Goal: Information Seeking & Learning: Find specific fact

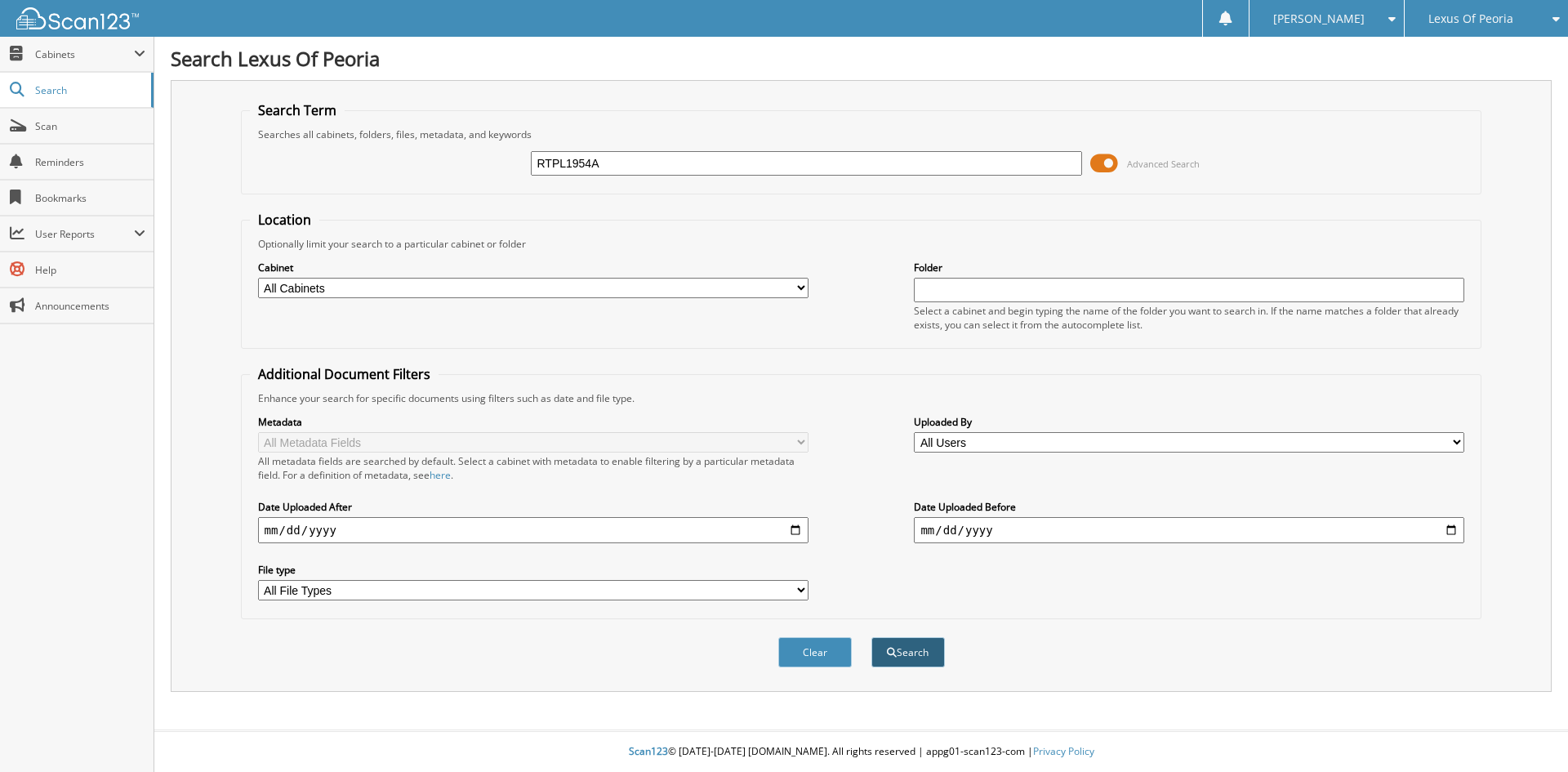
type input "RTPL1954A"
click at [923, 661] on button "Search" at bounding box center [908, 652] width 73 height 30
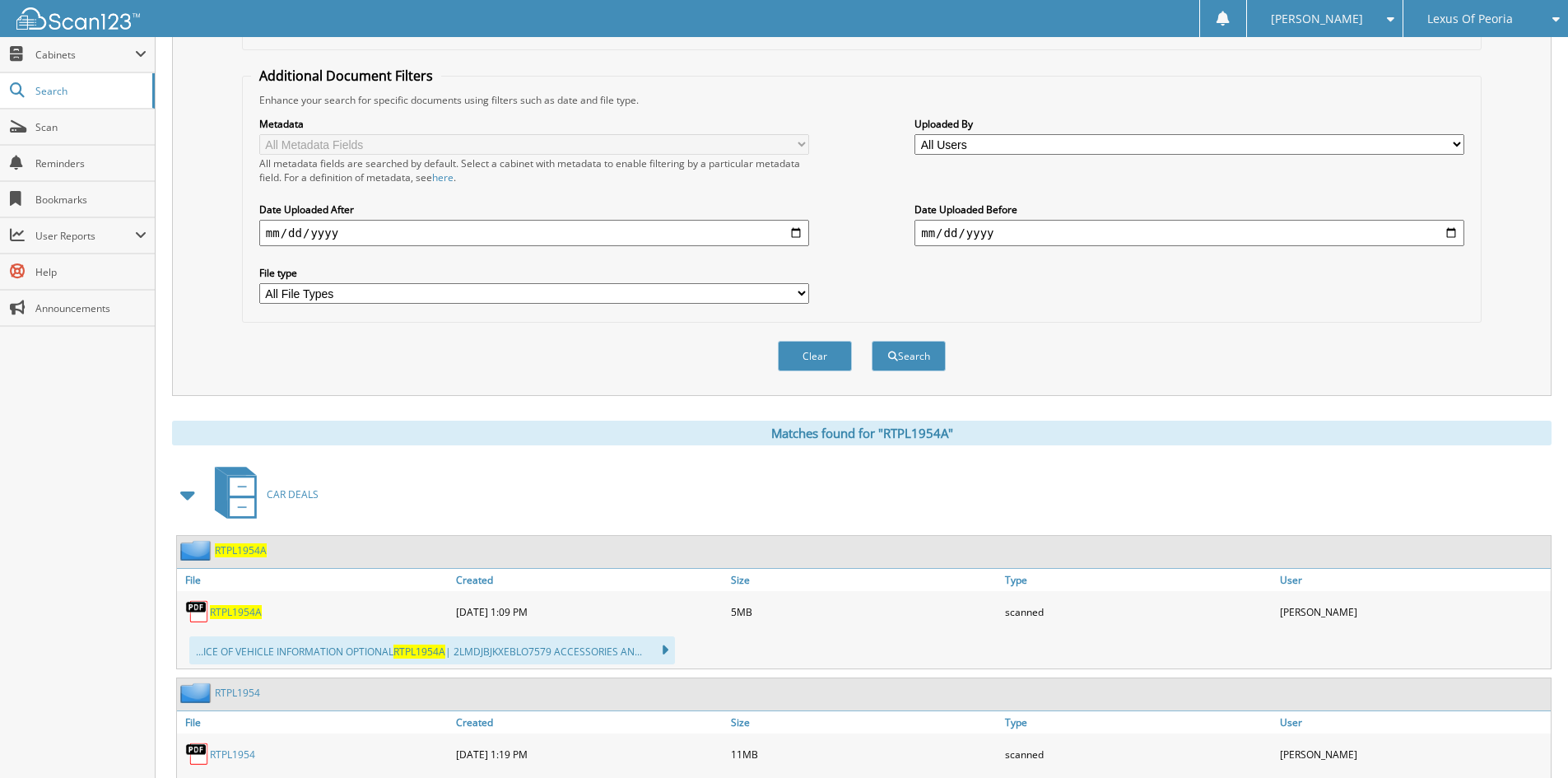
scroll to position [412, 0]
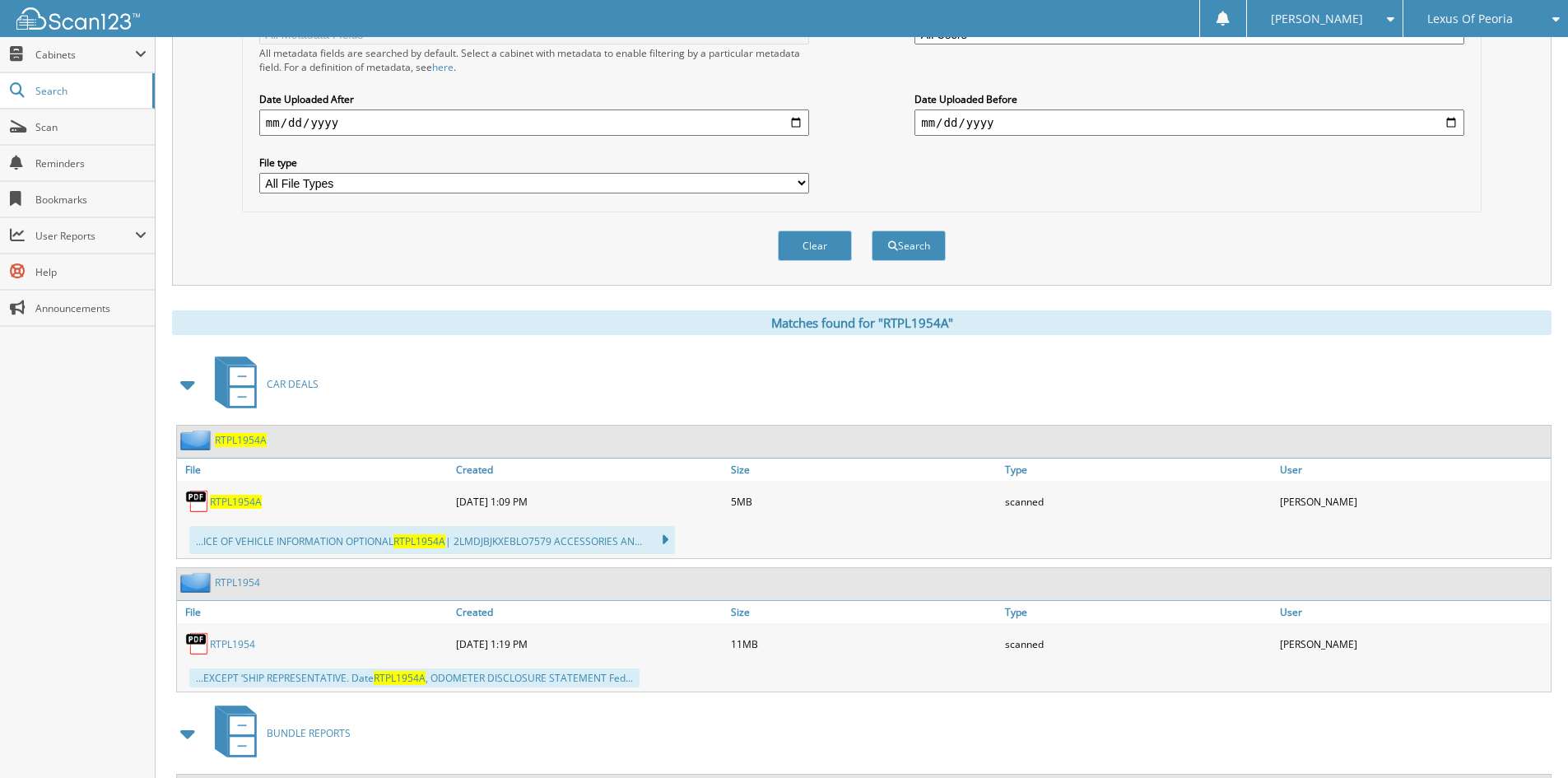
click at [229, 643] on link "RTPL1954" at bounding box center [232, 644] width 46 height 14
